Goal: Task Accomplishment & Management: Manage account settings

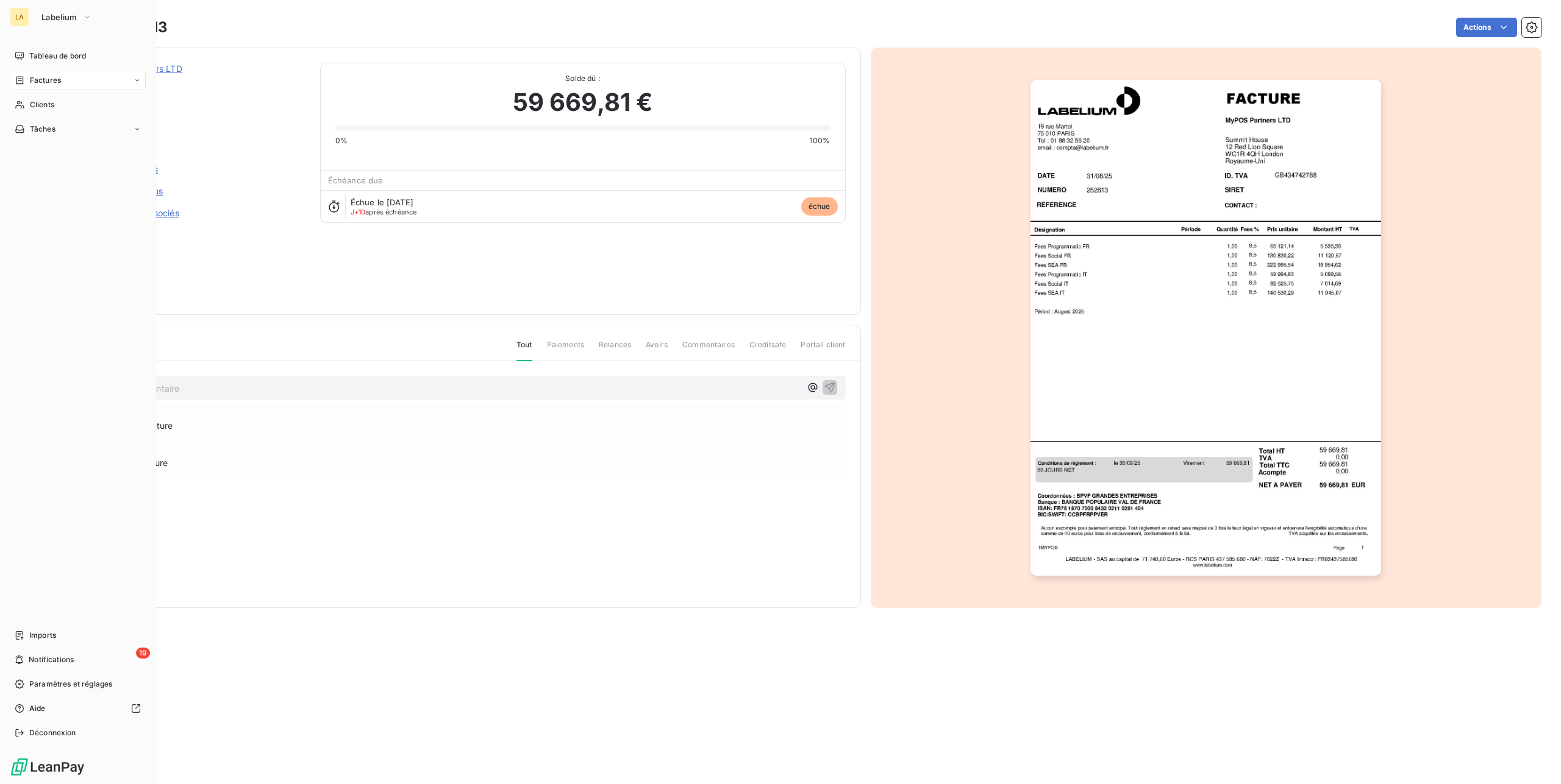
click at [28, 16] on div "LA" at bounding box center [19, 17] width 19 height 19
click at [56, 52] on span "Tableau de bord" at bounding box center [58, 56] width 57 height 11
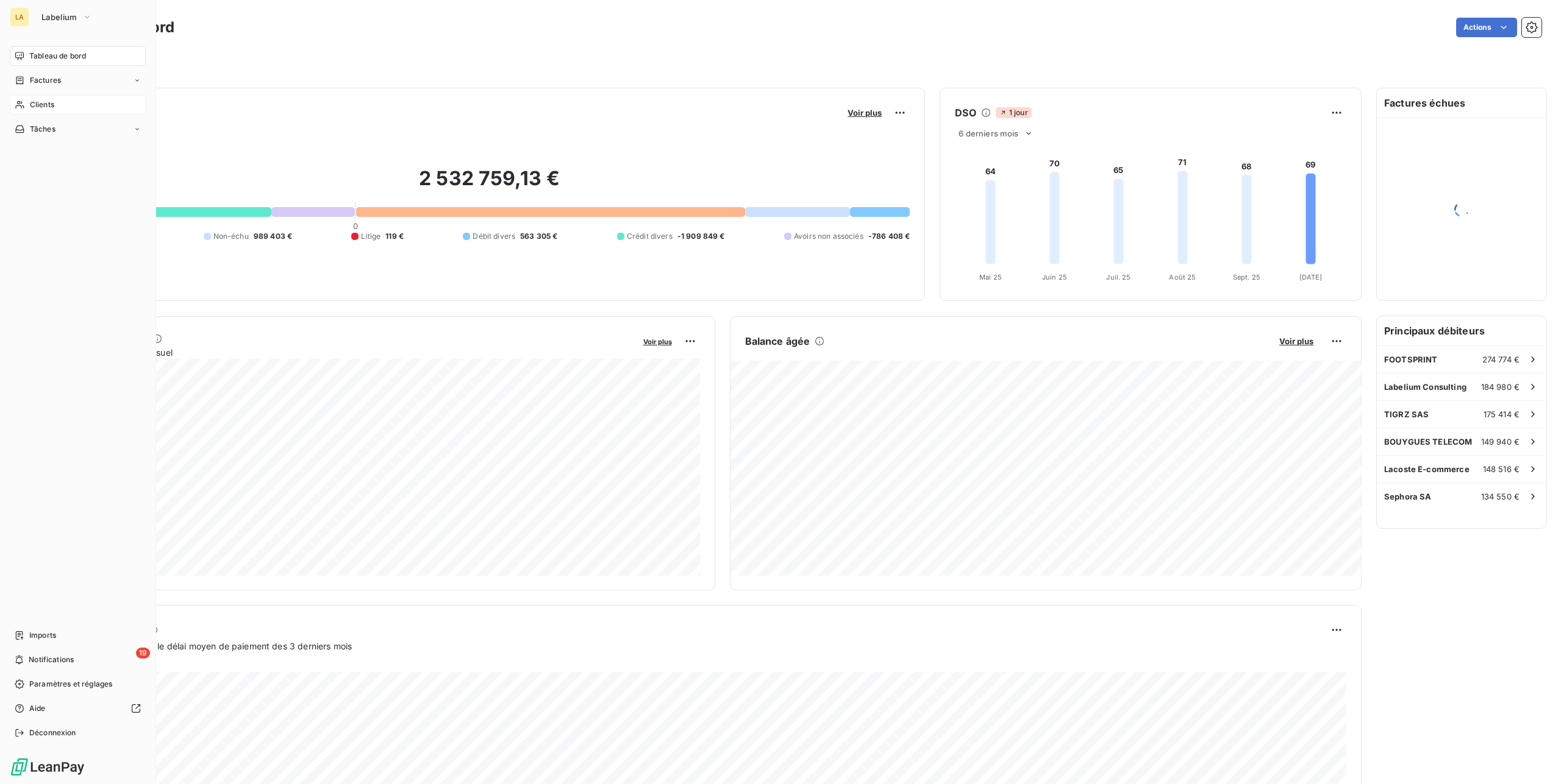
click at [22, 100] on icon at bounding box center [20, 104] width 11 height 10
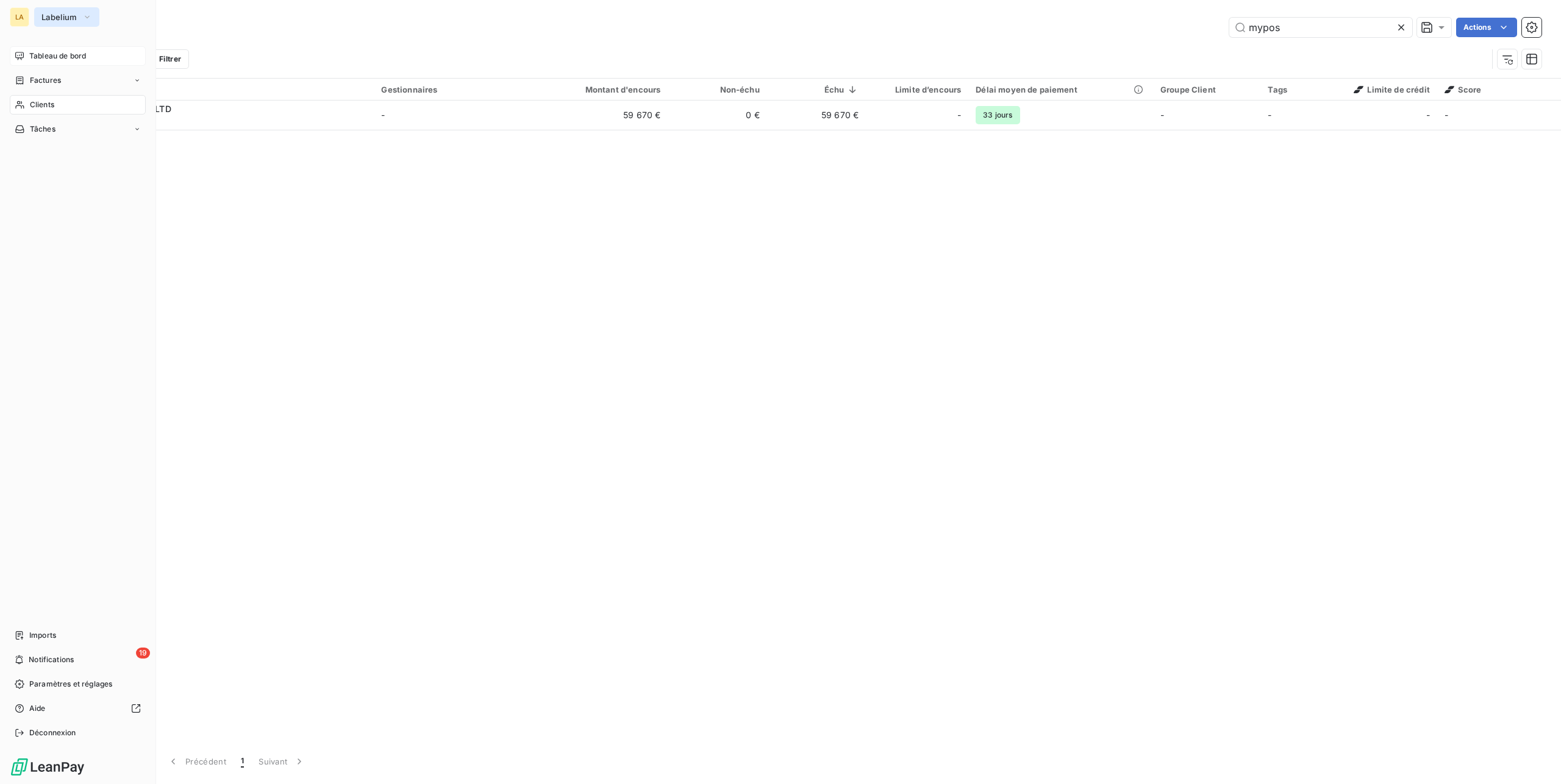
click at [90, 12] on icon "button" at bounding box center [87, 17] width 10 height 12
click at [55, 100] on div "Clients" at bounding box center [77, 104] width 136 height 19
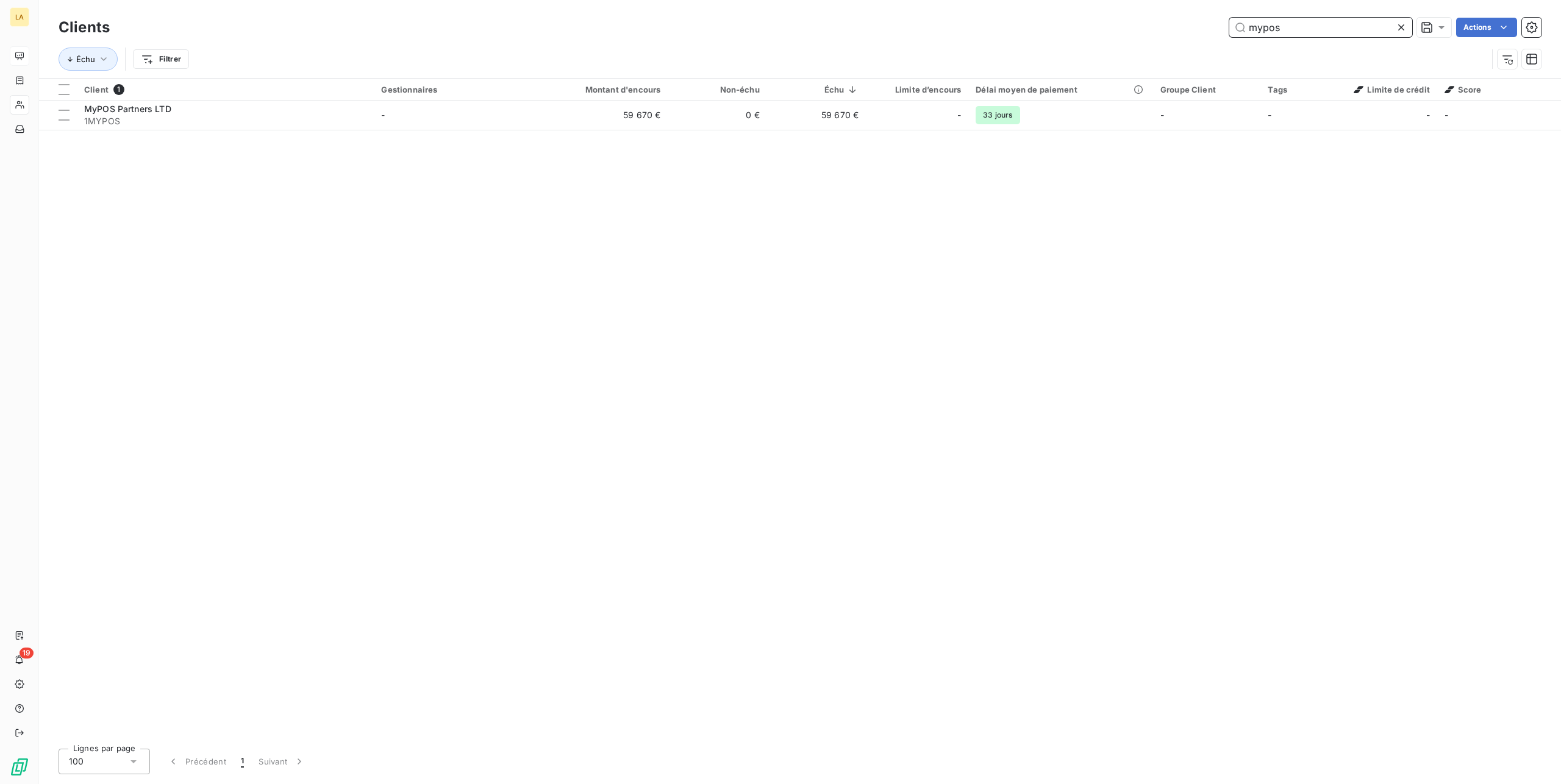
click at [1280, 34] on input "mypos" at bounding box center [1320, 27] width 183 height 19
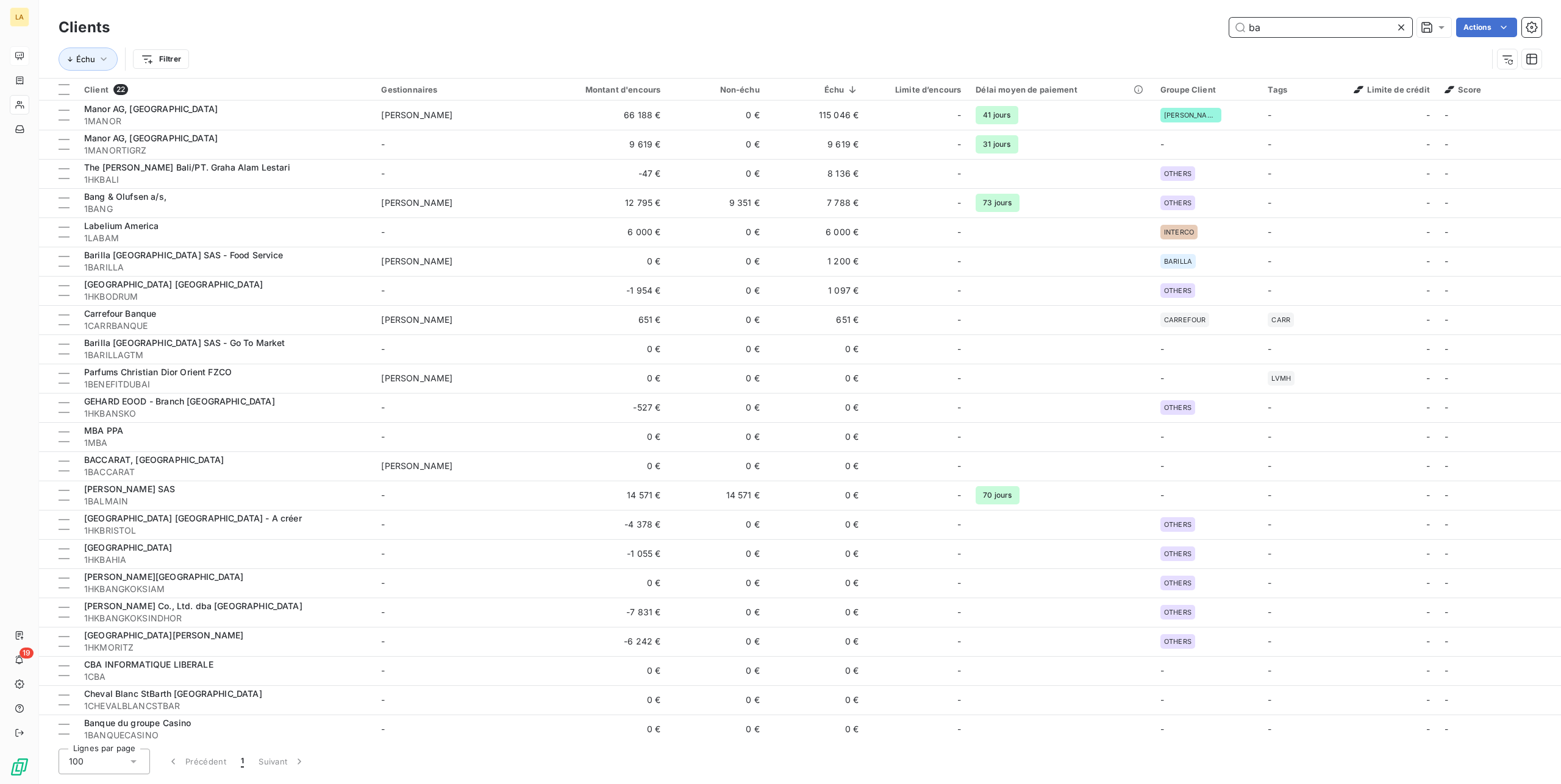
type input "b"
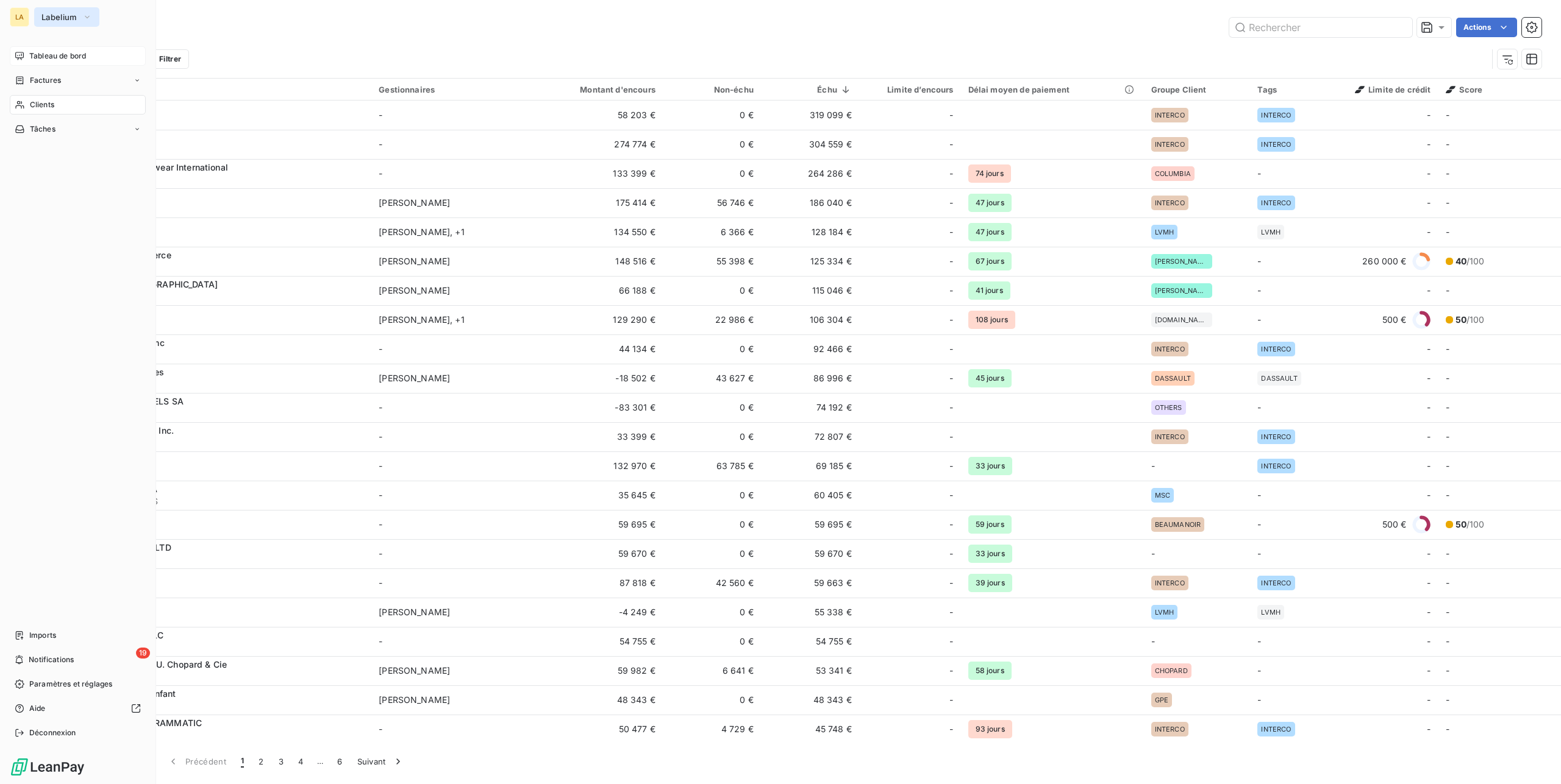
click at [49, 19] on span "Labelium" at bounding box center [59, 17] width 36 height 10
click at [72, 100] on li "TI Tigrz" at bounding box center [117, 108] width 164 height 29
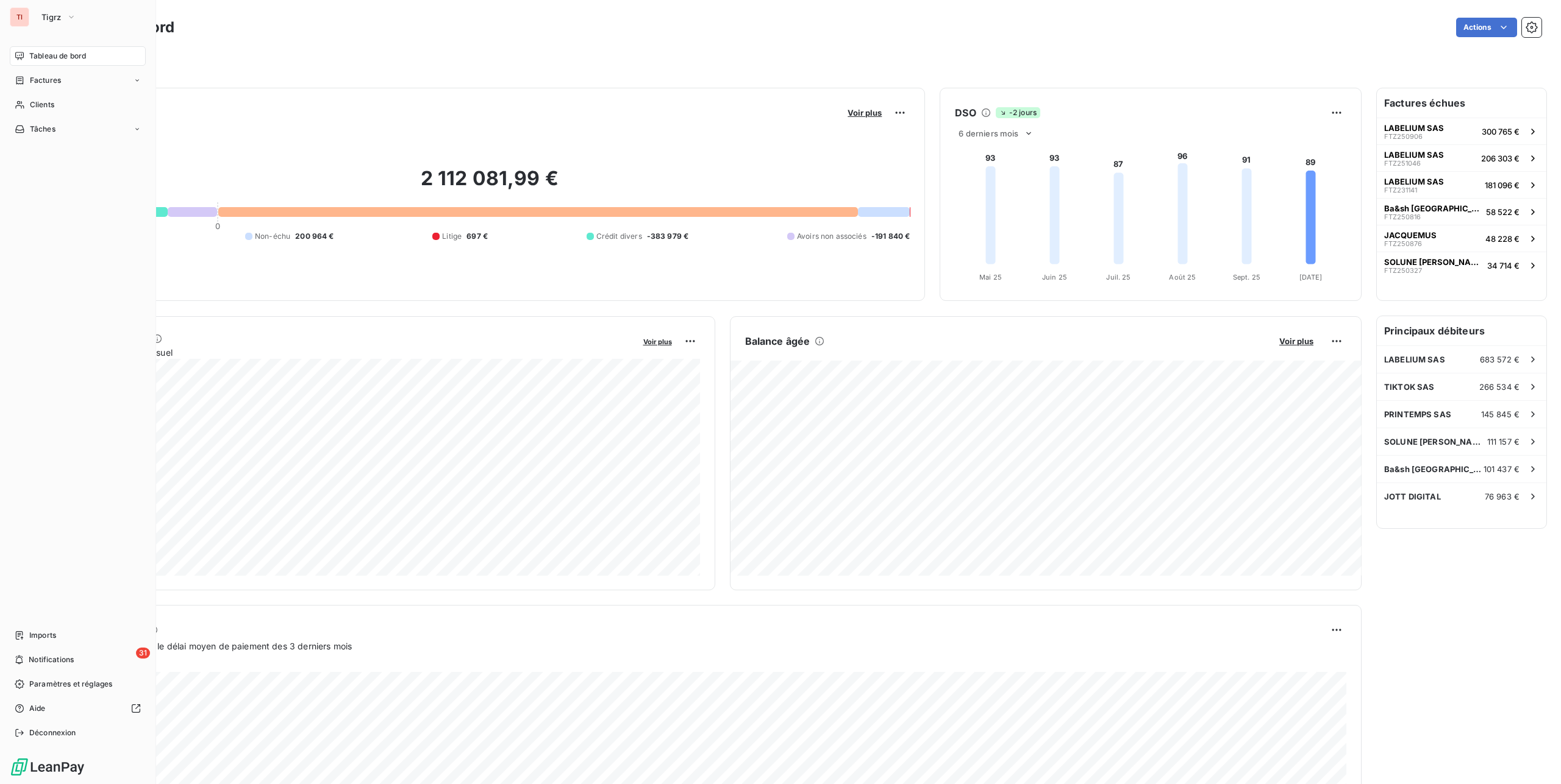
click at [31, 104] on span "Clients" at bounding box center [42, 105] width 25 height 11
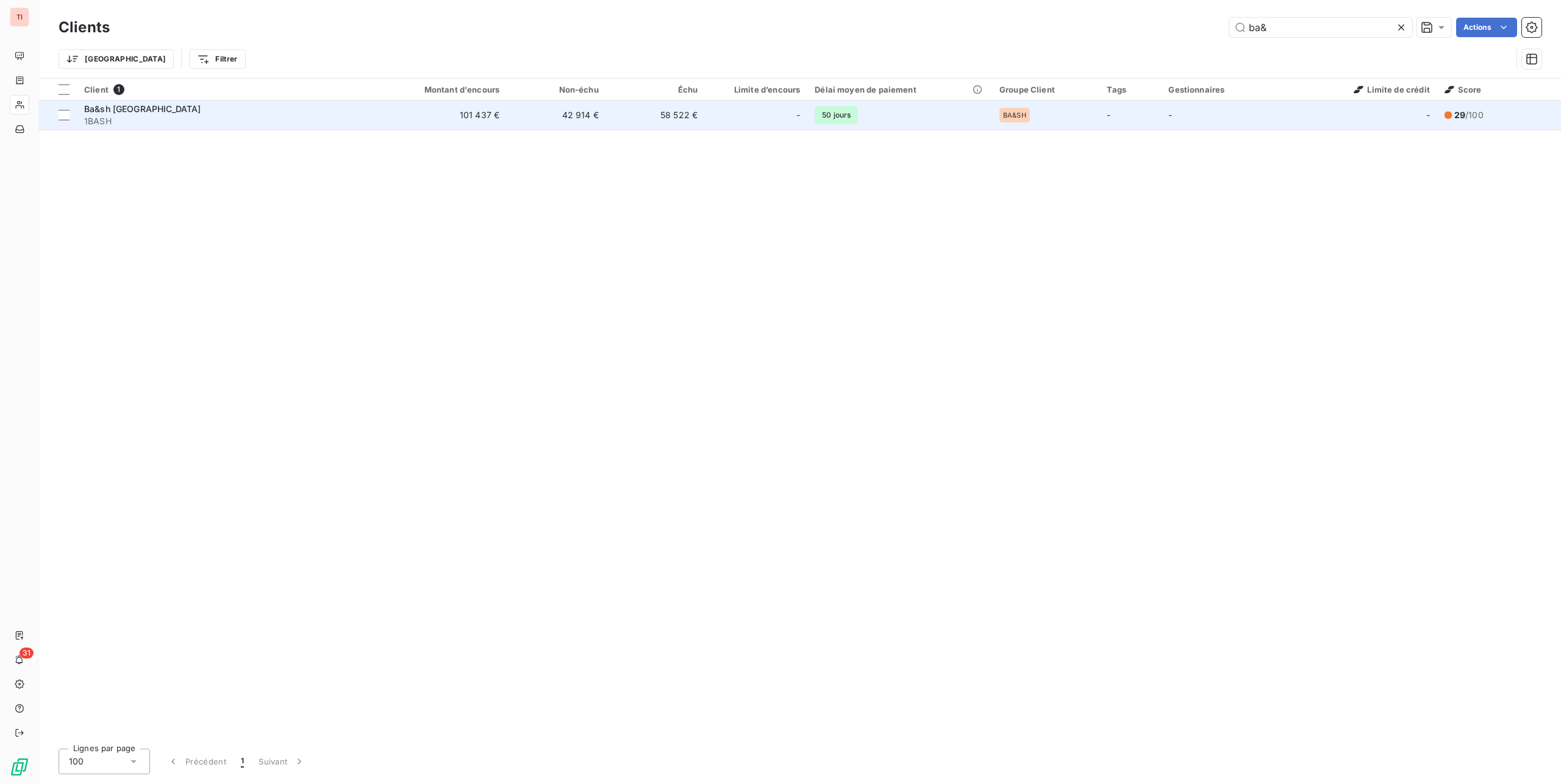
type input "ba&"
click at [387, 112] on td "101 437 €" at bounding box center [439, 115] width 133 height 29
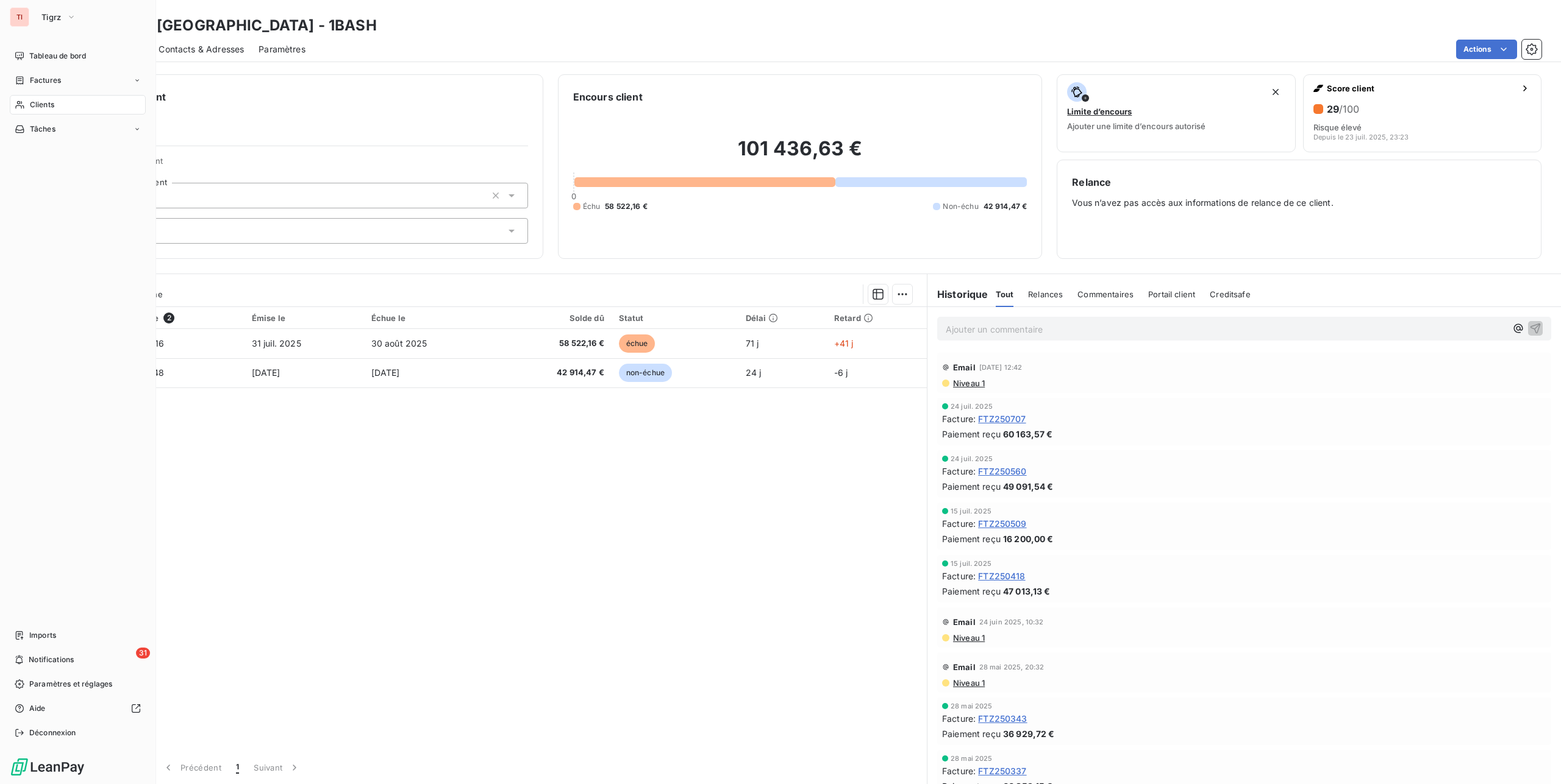
click at [21, 107] on icon at bounding box center [19, 105] width 8 height 8
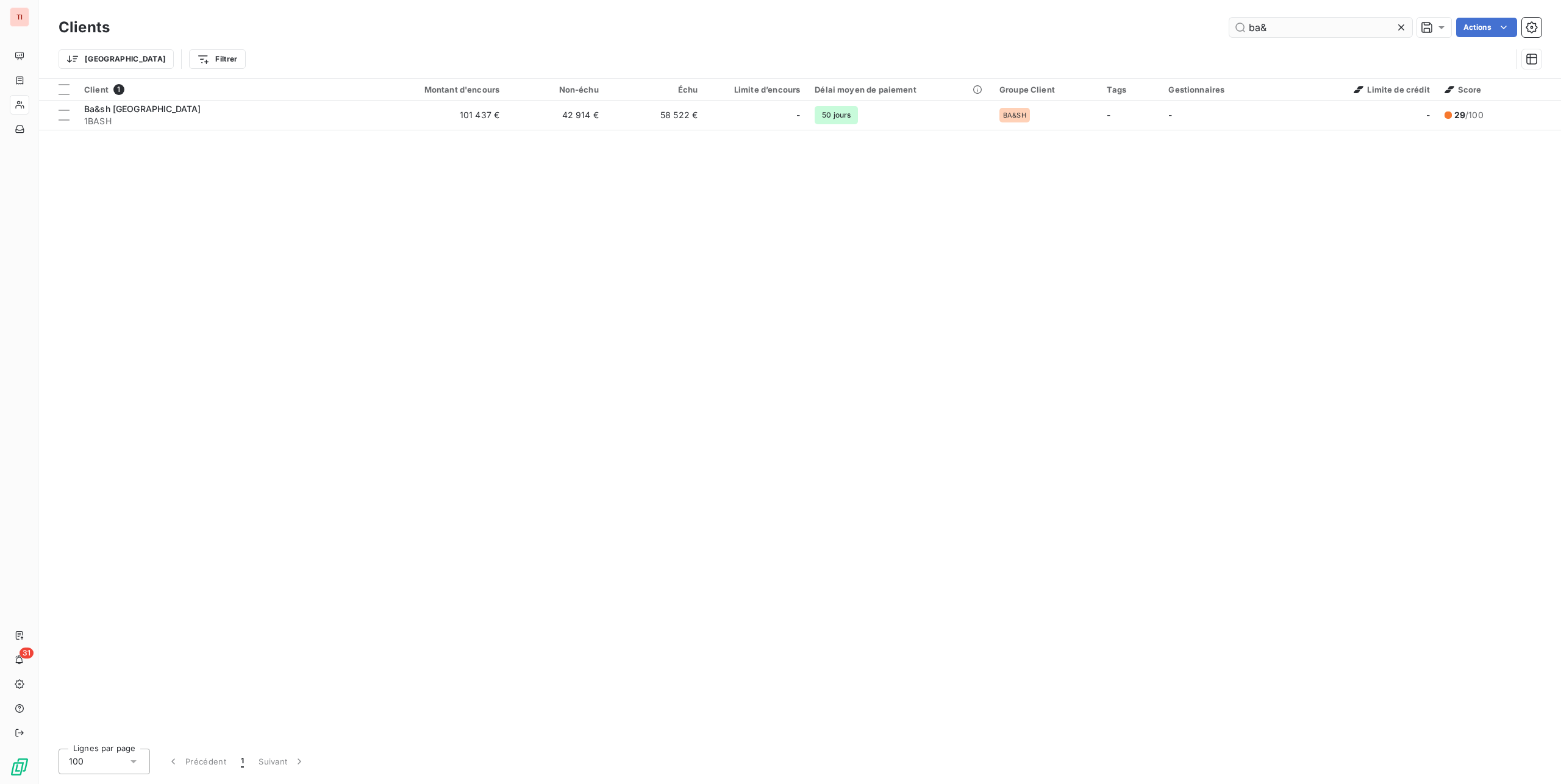
click at [1260, 27] on input "ba&" at bounding box center [1320, 27] width 183 height 19
type input "jott"
click at [1320, 38] on div "Clients jott Actions" at bounding box center [800, 27] width 1483 height 25
click at [1320, 37] on input "jott" at bounding box center [1320, 27] width 183 height 19
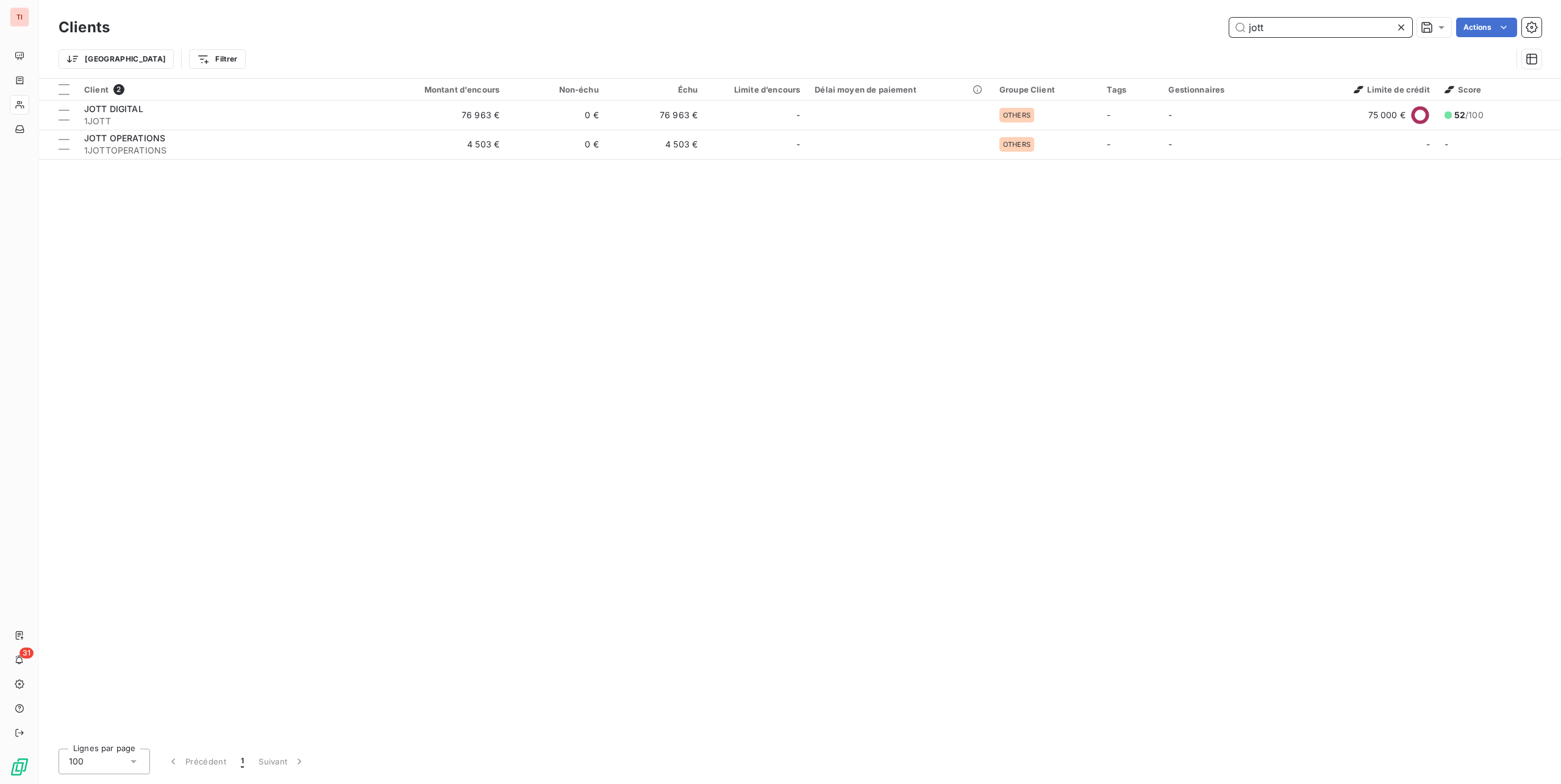
click at [1320, 37] on input "jott" at bounding box center [1320, 27] width 183 height 19
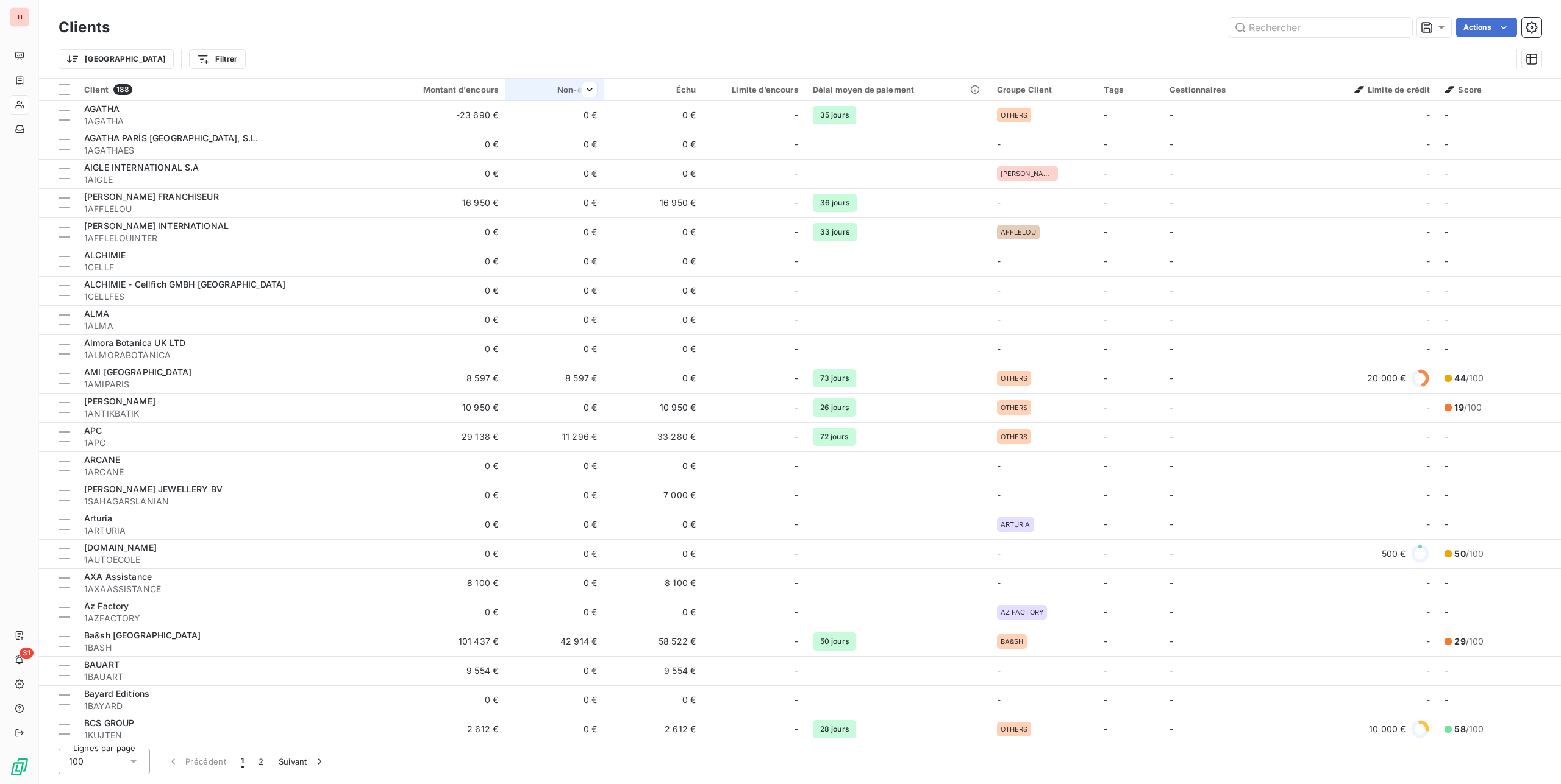
click at [570, 88] on div "Non-échu" at bounding box center [555, 90] width 84 height 10
click at [665, 88] on div "Échu" at bounding box center [654, 90] width 84 height 10
click at [703, 88] on th "Limite d’encours" at bounding box center [754, 90] width 103 height 22
click at [653, 112] on span "Trier par ordre croissant" at bounding box center [625, 115] width 98 height 12
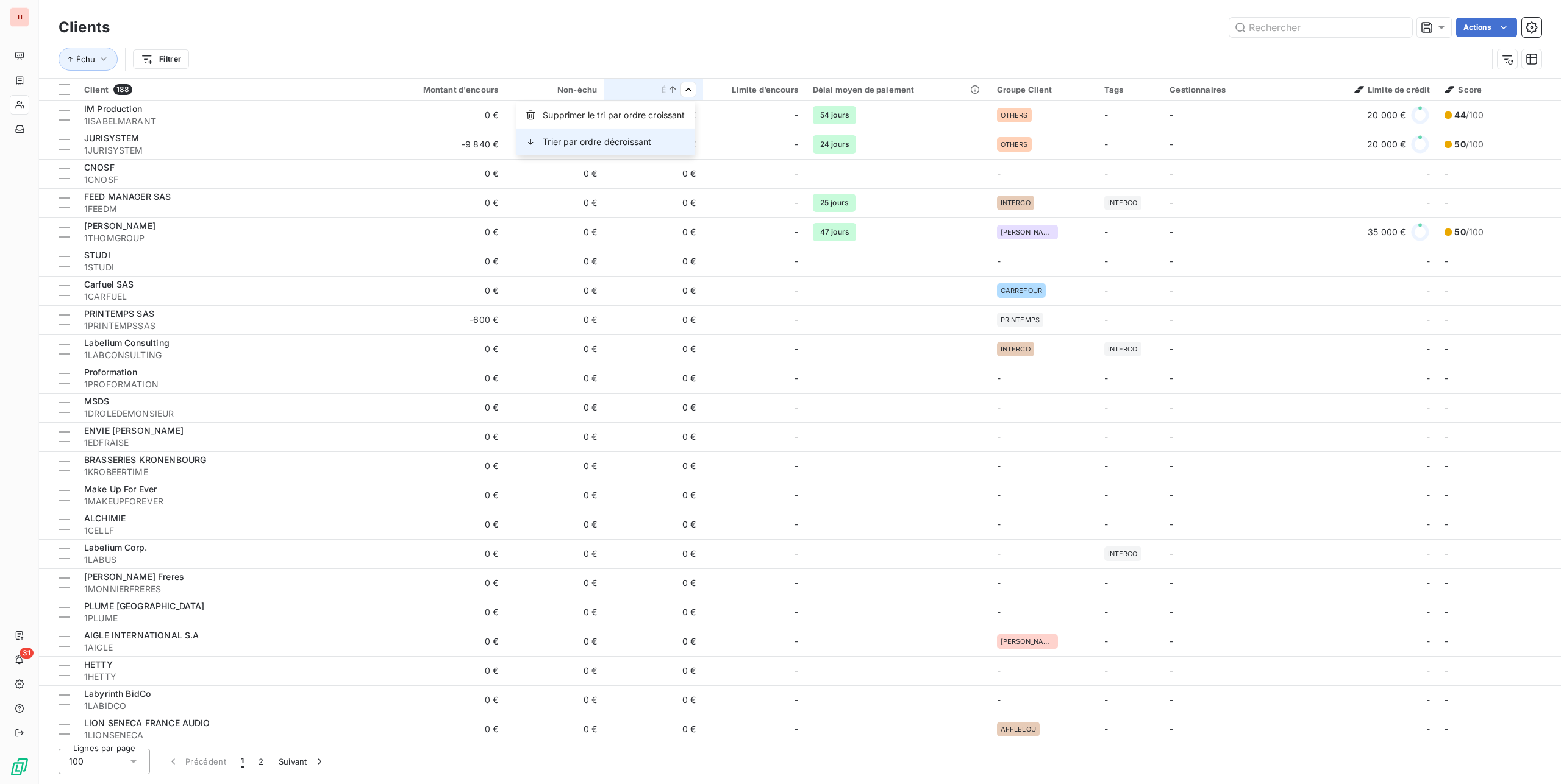
click at [662, 136] on div "Trier par ordre décroissant" at bounding box center [605, 142] width 179 height 27
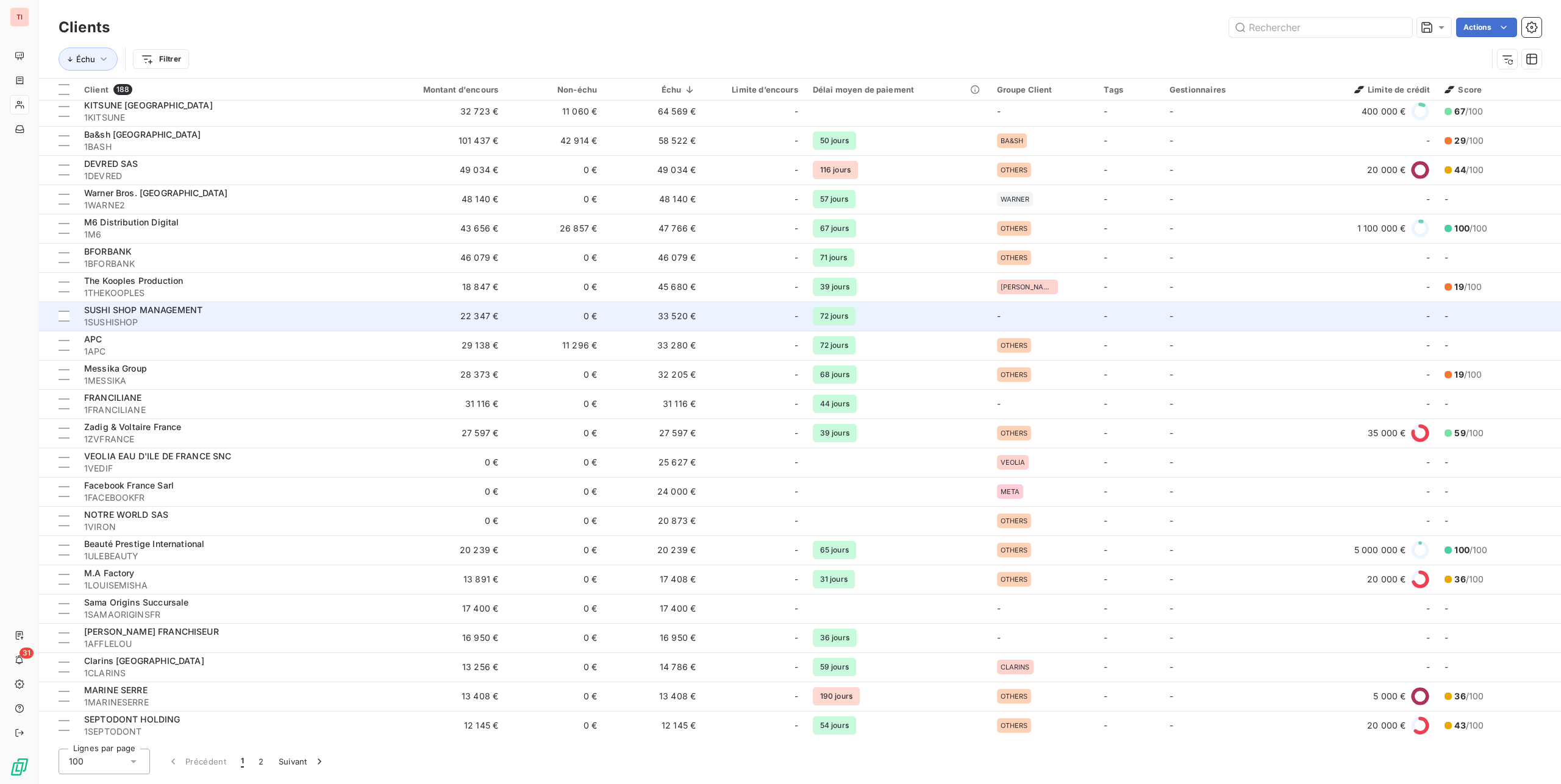
scroll to position [166, 0]
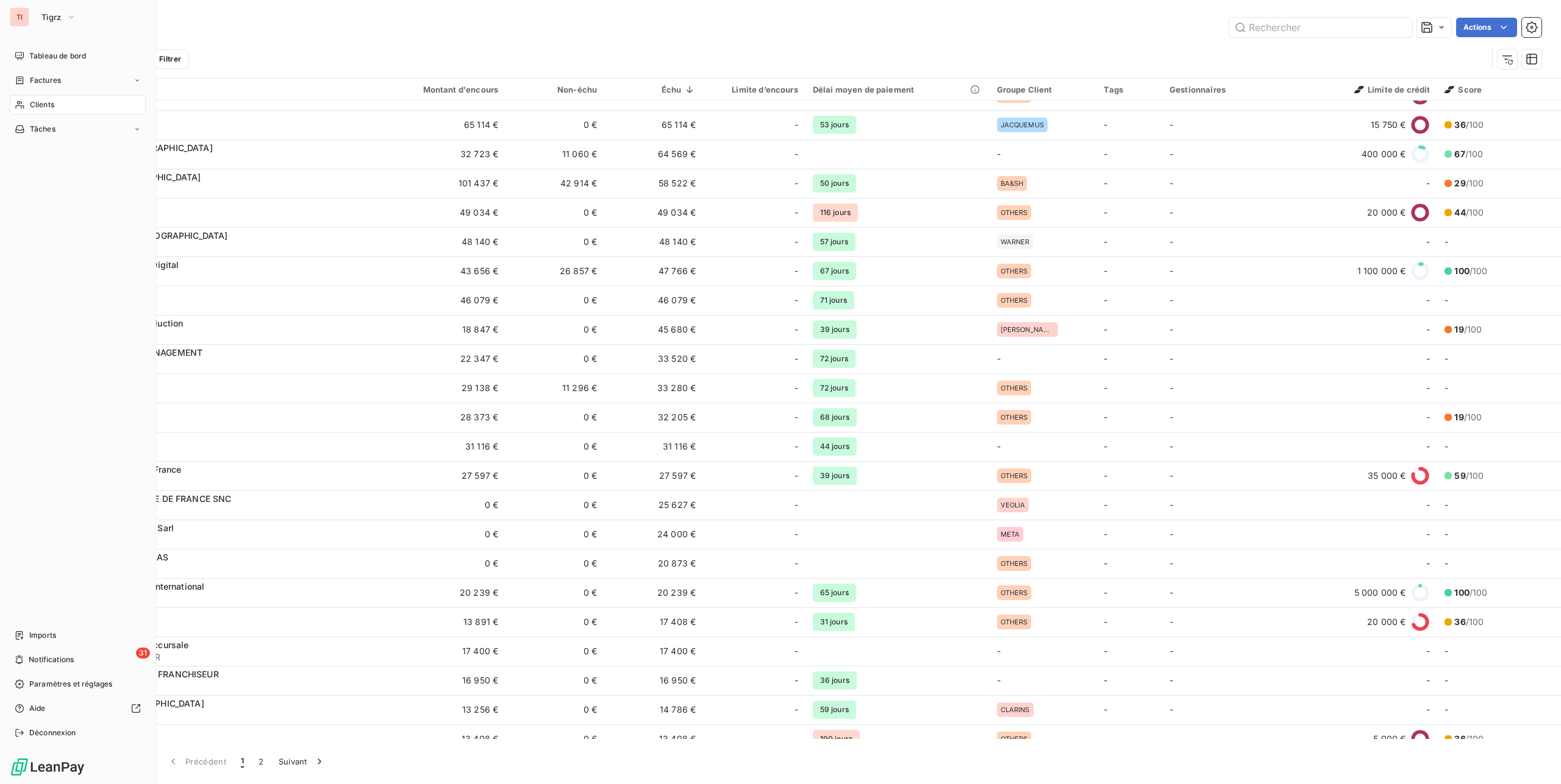
click at [4, 7] on div "TI Tigrz Tableau de bord Factures Clients Tâches Imports 31 Notifications Param…" at bounding box center [78, 392] width 156 height 784
click at [38, 7] on div "TI Tigrz Tableau de bord Factures Clients Tâches Imports 31 Notifications Param…" at bounding box center [78, 392] width 156 height 784
click at [39, 11] on button "Tigrz" at bounding box center [59, 17] width 49 height 19
click at [82, 82] on span "Labelium" at bounding box center [112, 79] width 108 height 12
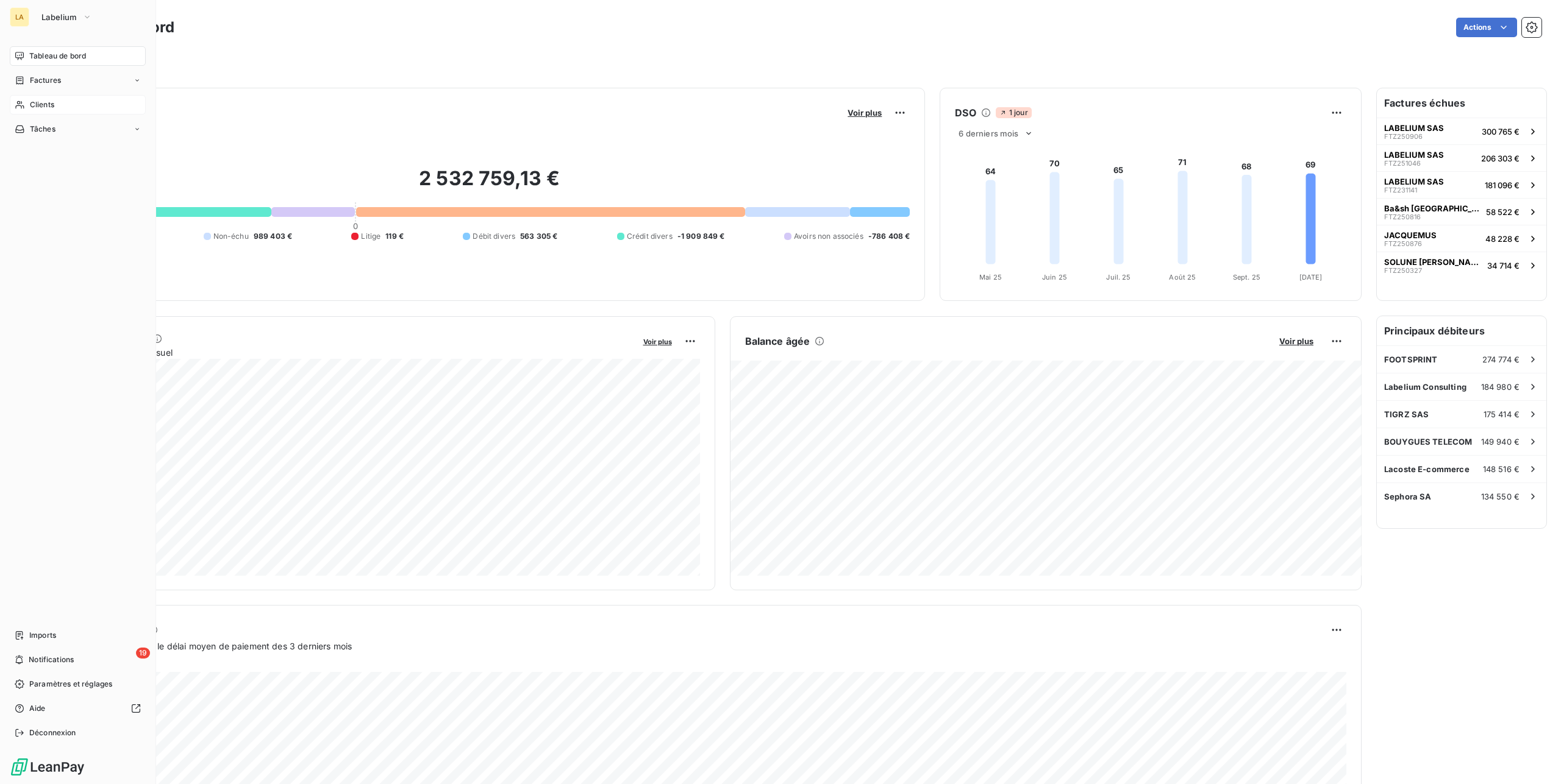
click at [70, 97] on div "Clients" at bounding box center [77, 104] width 136 height 19
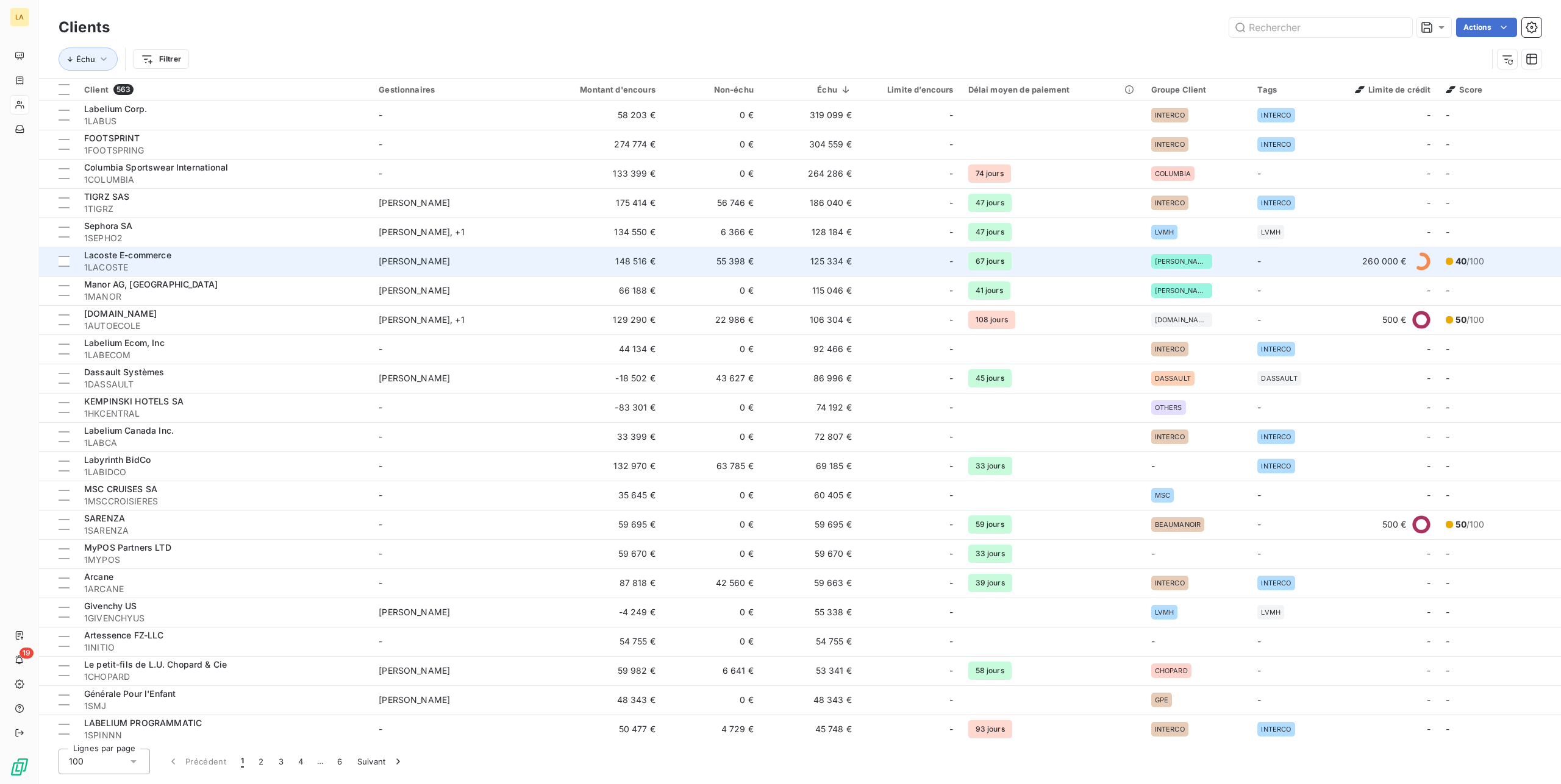
click at [261, 264] on span "1LACOSTE" at bounding box center [224, 267] width 280 height 12
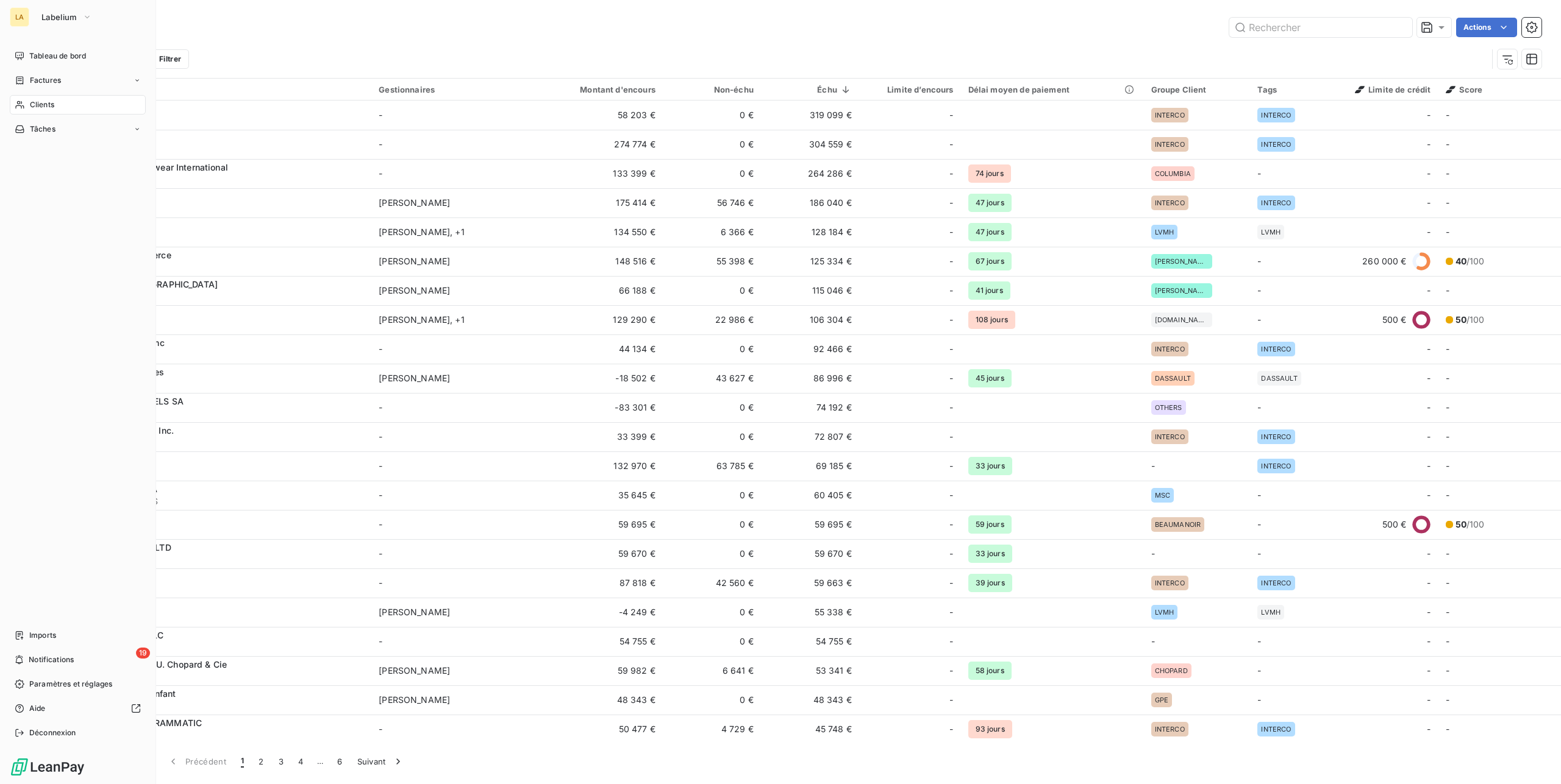
click at [39, 107] on span "Clients" at bounding box center [42, 105] width 25 height 11
click at [64, 55] on span "Tableau de bord" at bounding box center [58, 56] width 57 height 11
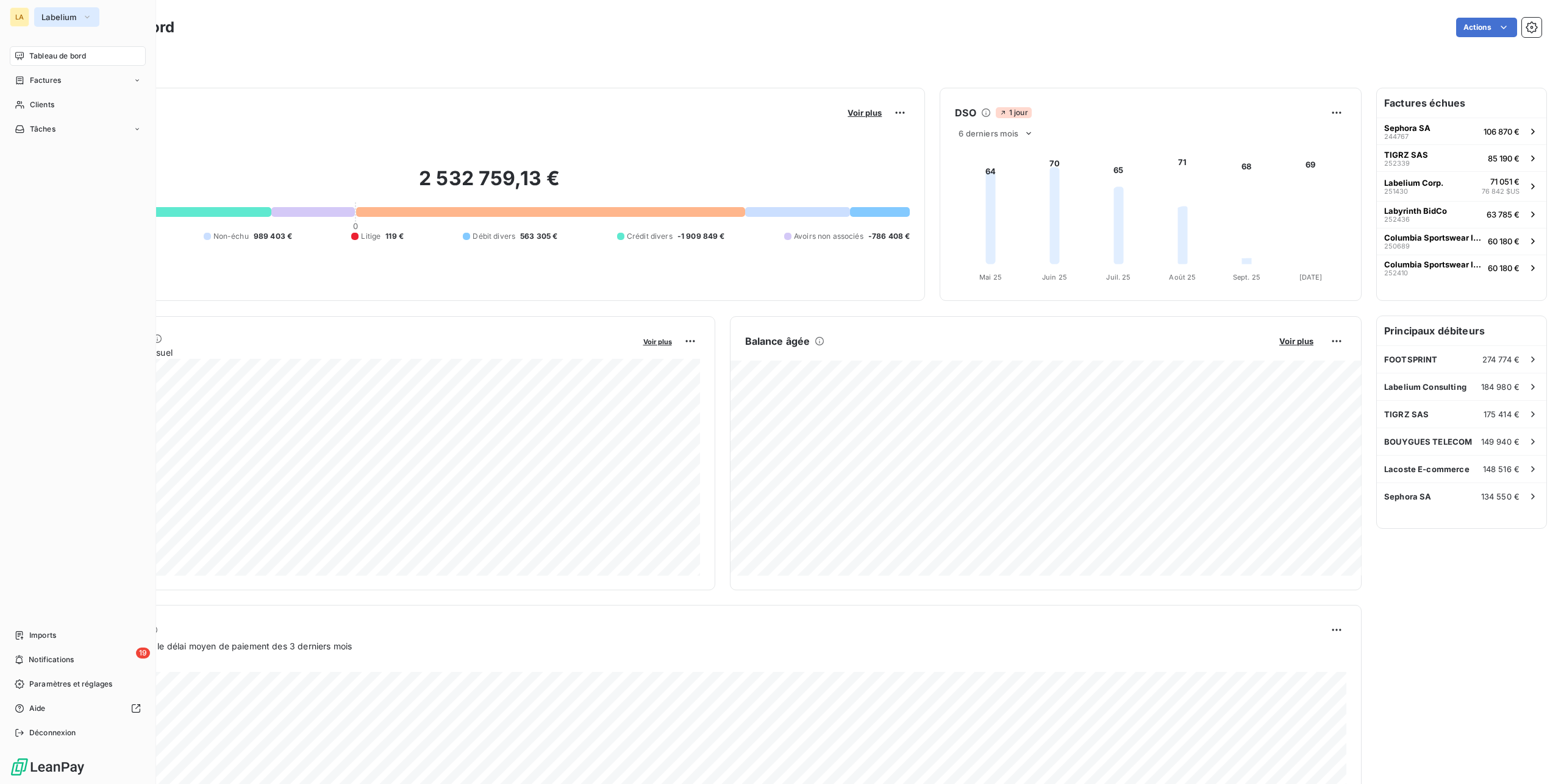
click at [61, 18] on span "Labelium" at bounding box center [59, 17] width 36 height 10
click at [25, 103] on div "Clients" at bounding box center [77, 104] width 136 height 19
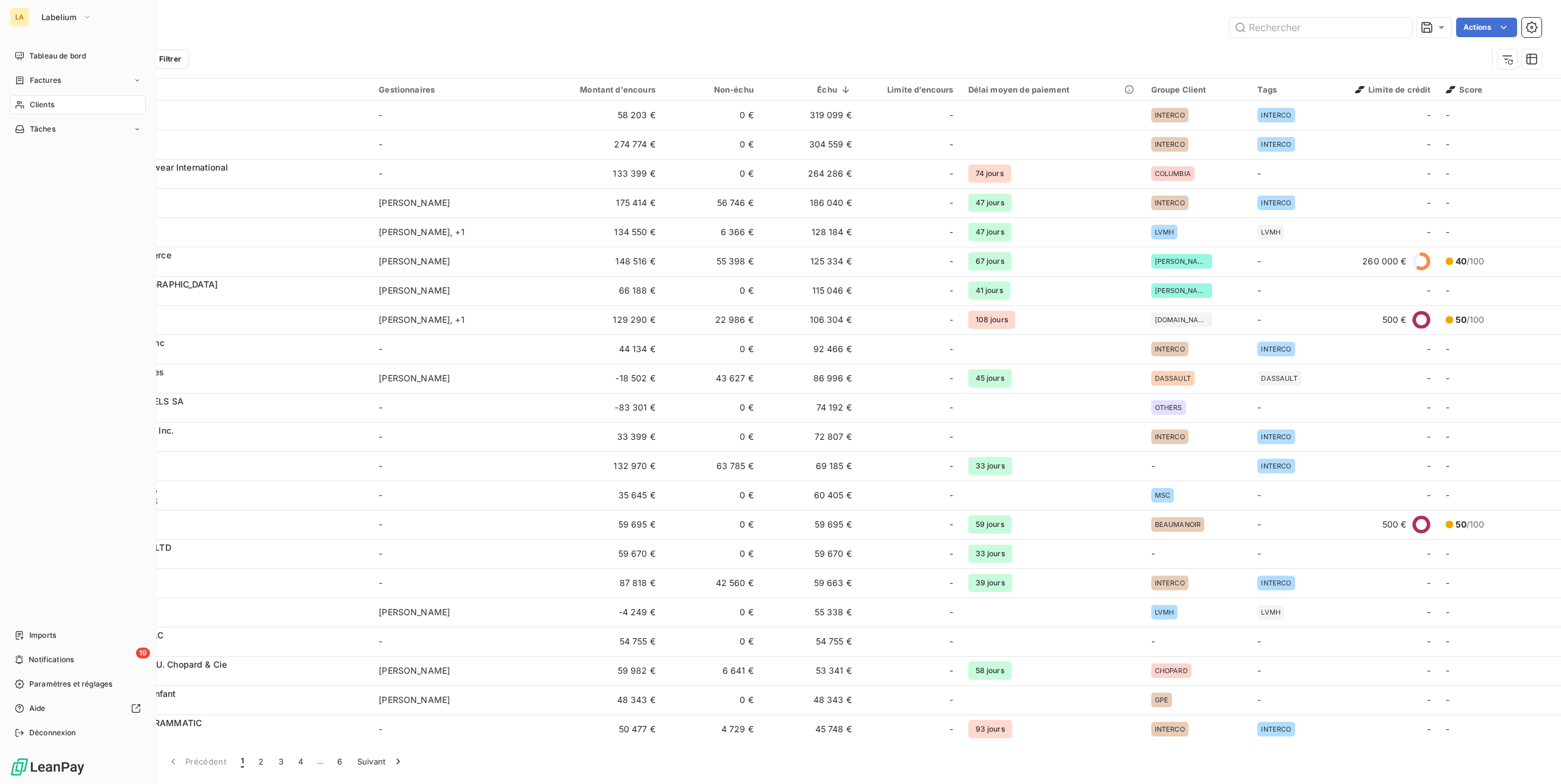
click at [20, 26] on div "LA" at bounding box center [19, 17] width 19 height 19
click at [73, 23] on button "Labelium" at bounding box center [67, 17] width 65 height 19
click at [68, 127] on li "TI Tigrz" at bounding box center [117, 138] width 164 height 29
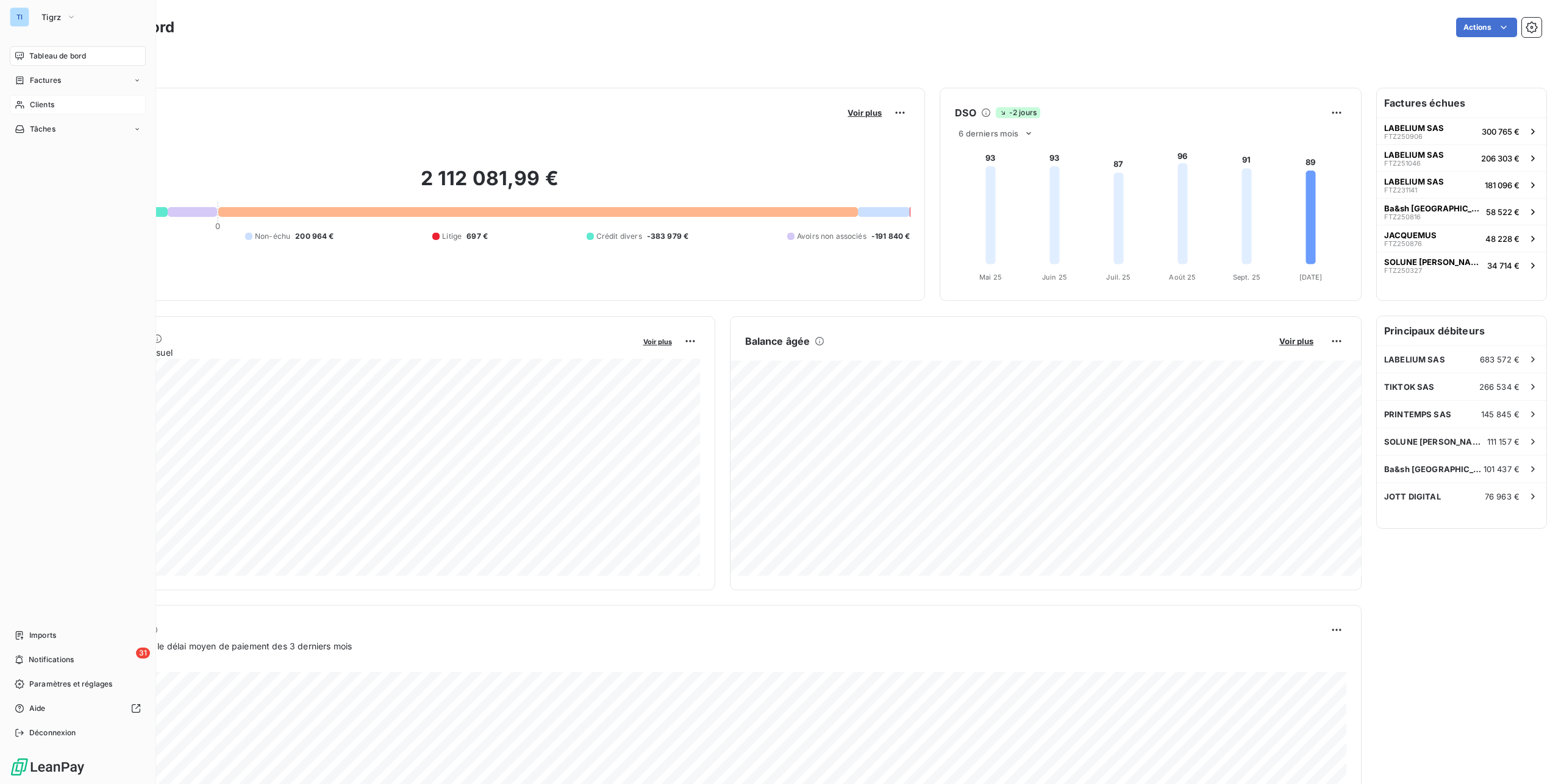
click at [18, 95] on div "Clients" at bounding box center [77, 104] width 136 height 19
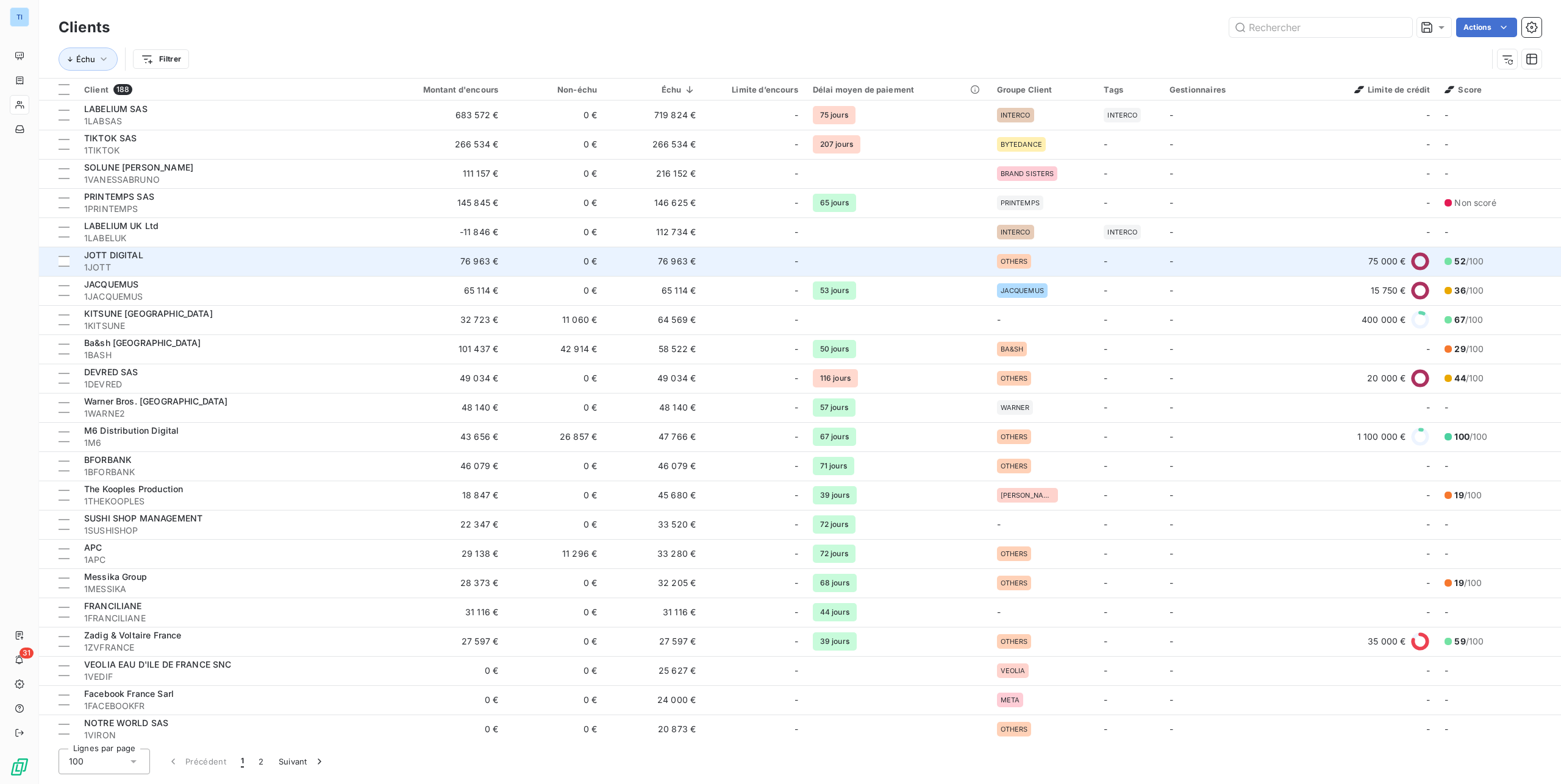
click at [186, 261] on span "1JOTT" at bounding box center [225, 267] width 281 height 12
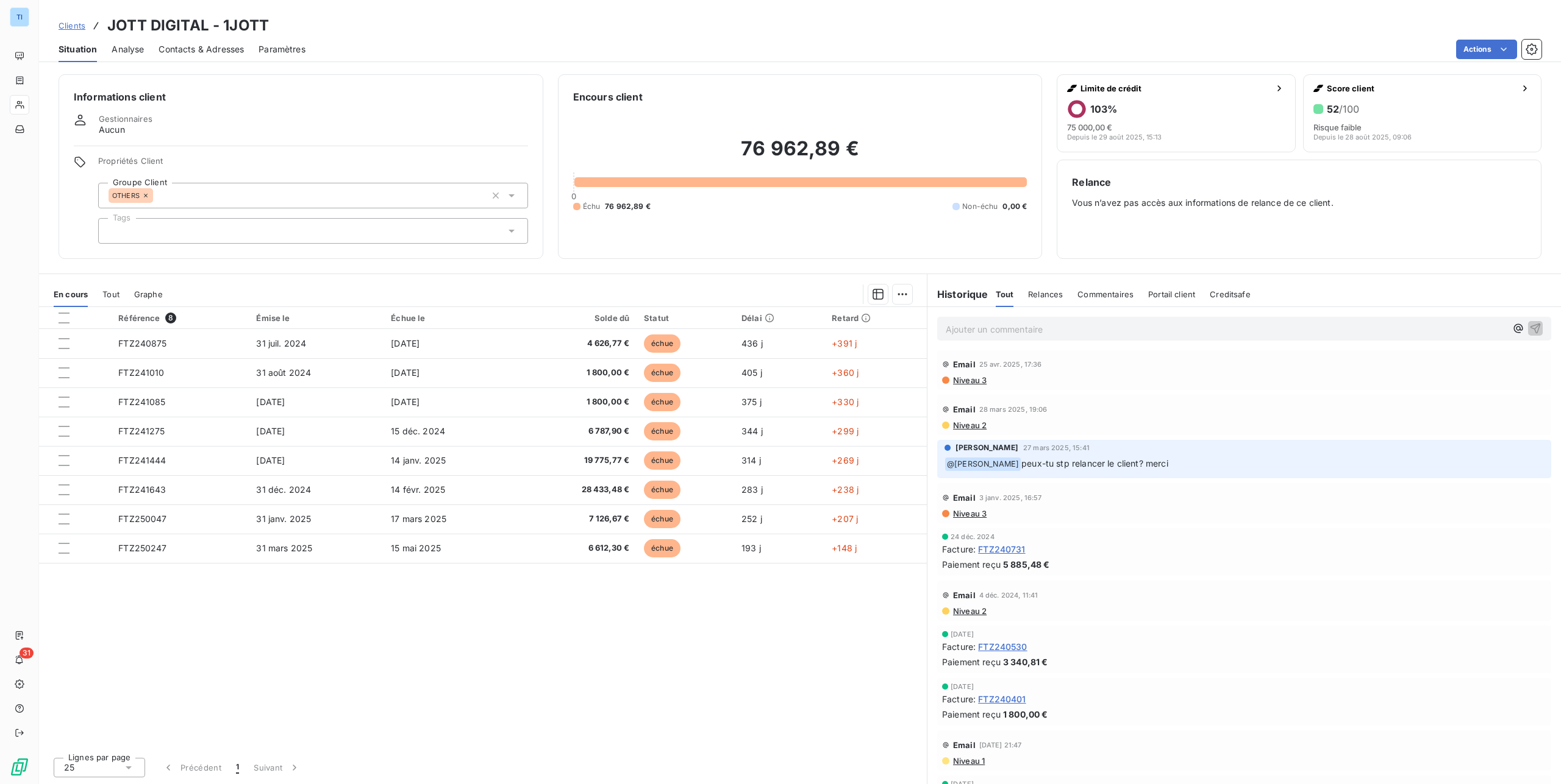
scroll to position [172, 0]
